Goal: Information Seeking & Learning: Find specific fact

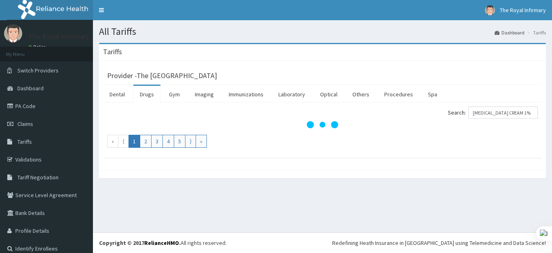
click at [527, 113] on input "[MEDICAL_DATA] CREAM 1%" at bounding box center [504, 112] width 70 height 12
type input "CLOT"
click at [148, 97] on link "Drugs" at bounding box center [146, 94] width 27 height 17
click at [486, 94] on ul "Dental Drugs Gym Imaging Immunizations Laboratory Optical Others Procedures Spa" at bounding box center [322, 93] width 439 height 18
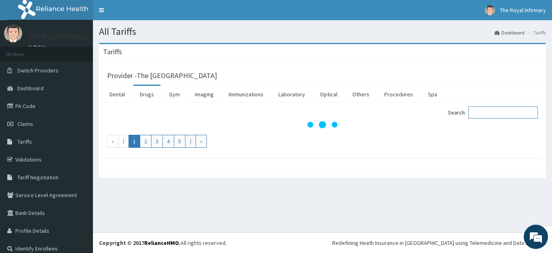
click at [490, 112] on input "Search:" at bounding box center [504, 112] width 70 height 12
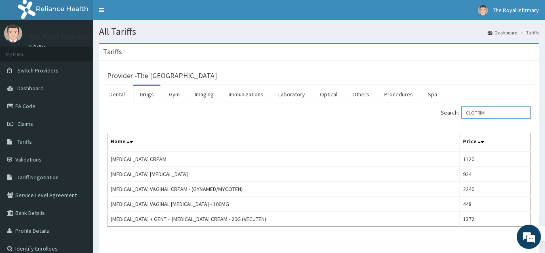
click at [493, 111] on input "CLOTRIM" at bounding box center [497, 112] width 70 height 12
type input "C"
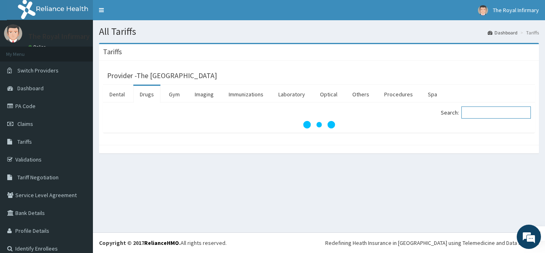
type input "V"
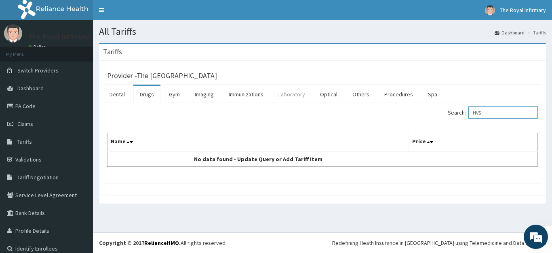
type input "HVS"
click at [288, 102] on link "Laboratory" at bounding box center [292, 94] width 40 height 17
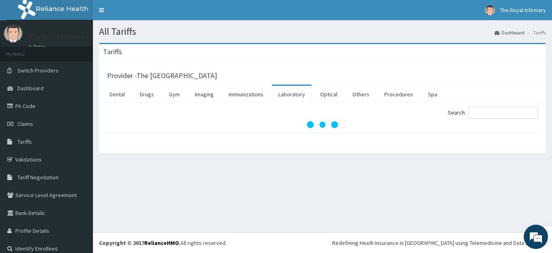
click at [289, 97] on link "Laboratory" at bounding box center [292, 94] width 40 height 17
click at [489, 112] on input "Search:" at bounding box center [504, 112] width 70 height 12
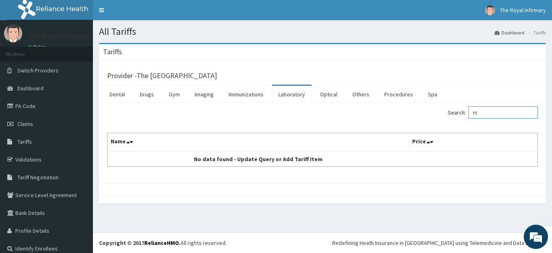
type input "H"
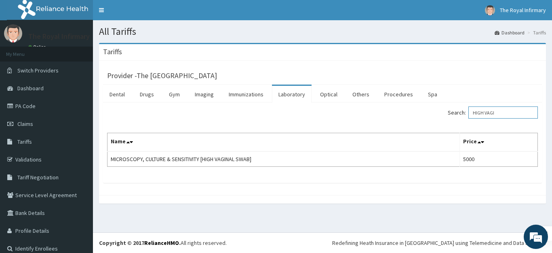
type input "HIGH VAGI"
click at [46, 159] on link "Validations" at bounding box center [46, 159] width 93 height 18
